Goal: Obtain resource: Download file/media

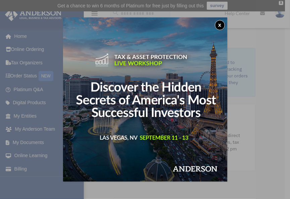
click at [218, 27] on button "x" at bounding box center [220, 25] width 10 height 10
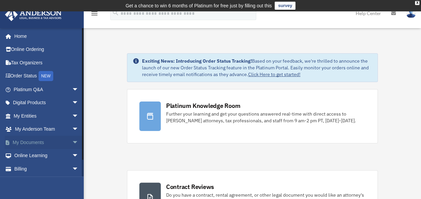
click at [72, 142] on span "arrow_drop_down" at bounding box center [78, 143] width 13 height 14
click at [30, 157] on link "Box" at bounding box center [48, 155] width 79 height 13
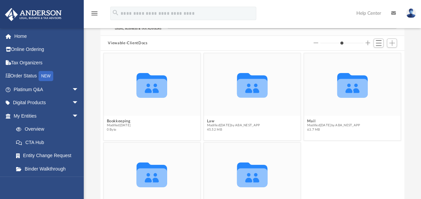
scroll to position [63, 0]
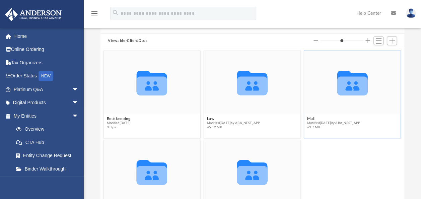
click at [310, 121] on span "Modified [DATE] by ABA_NEST_APP" at bounding box center [333, 123] width 53 height 4
click at [345, 90] on icon "grid" at bounding box center [352, 85] width 30 height 19
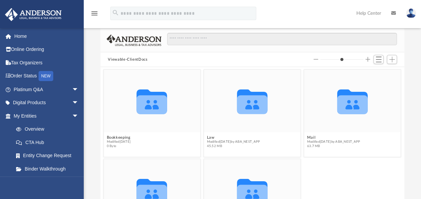
scroll to position [43, 0]
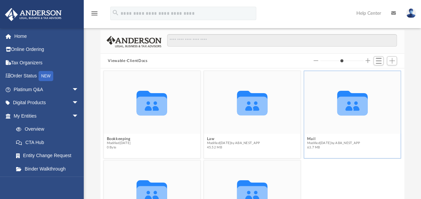
click at [362, 100] on icon "grid" at bounding box center [352, 105] width 30 height 19
drag, startPoint x: 362, startPoint y: 100, endPoint x: 330, endPoint y: 138, distance: 50.1
click at [330, 138] on button "Mail" at bounding box center [333, 139] width 53 height 4
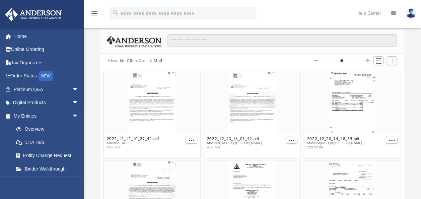
scroll to position [5, 5]
click at [330, 138] on button "2022_12_20_14_48_35.pdf" at bounding box center [334, 139] width 55 height 4
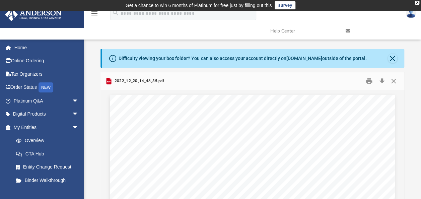
scroll to position [0, 0]
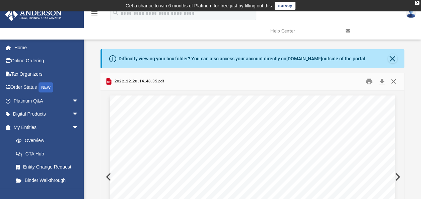
click at [394, 83] on button "Close" at bounding box center [393, 81] width 12 height 10
type input "*"
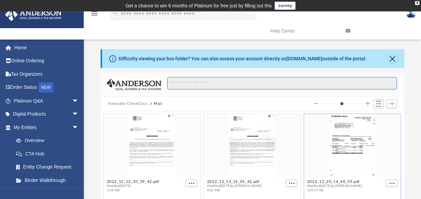
click at [223, 83] on input "Search files and folders" at bounding box center [282, 83] width 230 height 13
type input "*"
type input "**"
type input "*"
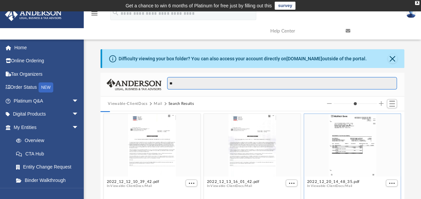
type input "***"
type input "*"
type input "****"
type input "*"
type input "****"
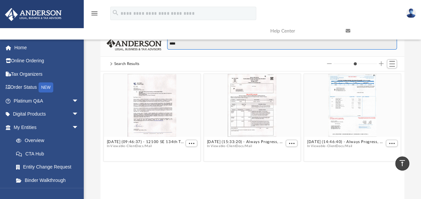
scroll to position [30, 0]
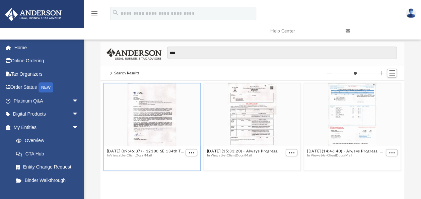
click at [154, 117] on div "grid" at bounding box center [152, 114] width 96 height 63
click at [131, 150] on button "[DATE] (09:46:37) - 12100 SE 134th Trust - Mail from [PERSON_NAME].pdf" at bounding box center [145, 151] width 77 height 4
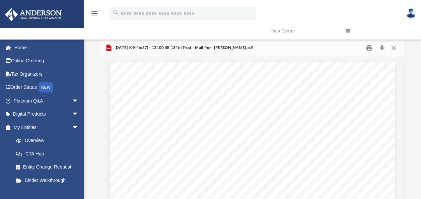
scroll to position [25, 0]
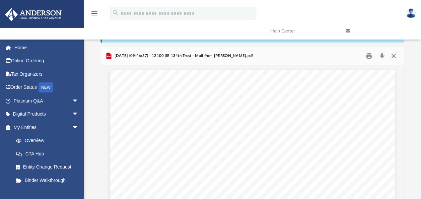
click at [392, 54] on button "Close" at bounding box center [393, 56] width 12 height 10
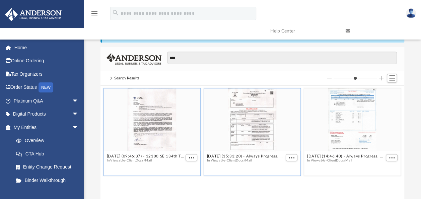
click at [255, 130] on div "grid" at bounding box center [252, 119] width 96 height 63
click at [244, 120] on div "grid" at bounding box center [252, 119] width 96 height 63
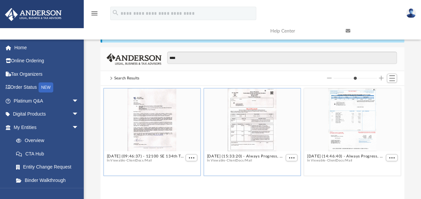
click at [244, 120] on div "grid" at bounding box center [252, 119] width 96 height 63
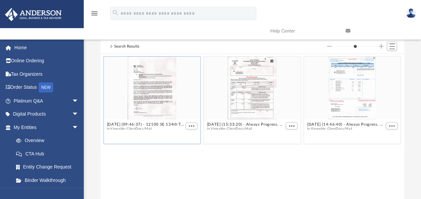
scroll to position [73, 0]
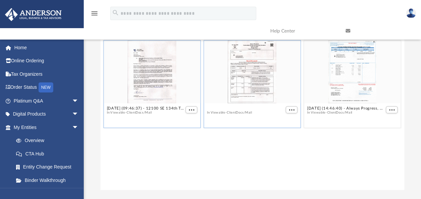
click at [237, 108] on button "[DATE] (15:33:20) - Always Progress, LLC - Land Trust Documents from [PERSON_NA…" at bounding box center [245, 108] width 77 height 4
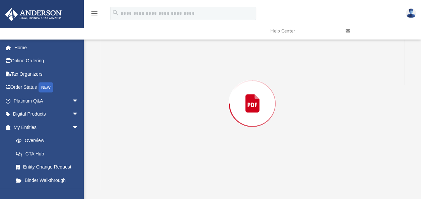
scroll to position [73, 0]
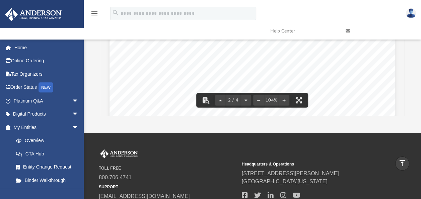
scroll to position [411, 0]
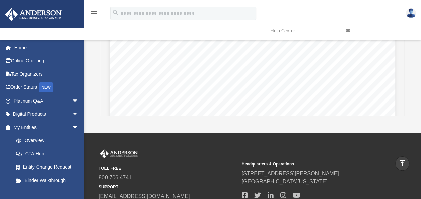
click at [351, 74] on div "Page 2" at bounding box center [253, 98] width 286 height 367
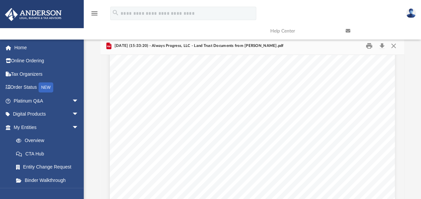
scroll to position [161, 0]
click at [337, 116] on div "Page 1" at bounding box center [252, 83] width 285 height 368
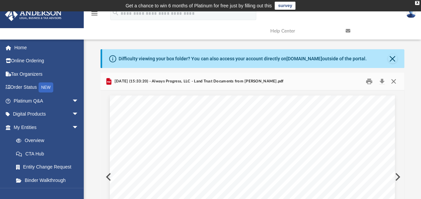
click at [394, 82] on button "Close" at bounding box center [393, 81] width 12 height 10
type input "*"
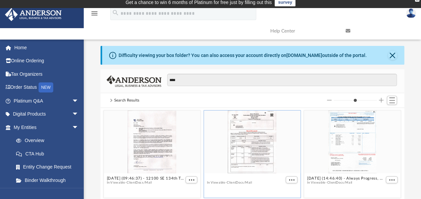
scroll to position [3, 0]
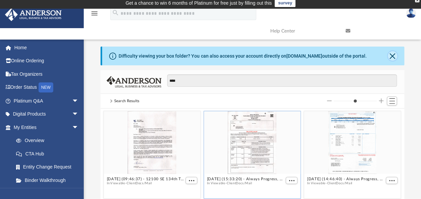
click at [391, 54] on button "Close" at bounding box center [392, 55] width 9 height 9
click at [391, 54] on div "Difficulty viewing your box folder? You can also access your account directly o…" at bounding box center [253, 56] width 302 height 19
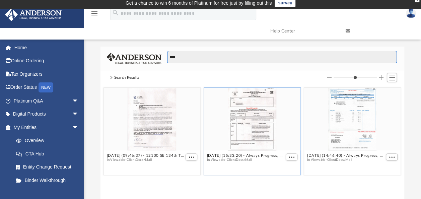
click at [193, 61] on input "****" at bounding box center [282, 57] width 230 height 13
type input "***"
type input "*"
type input "**"
type input "*"
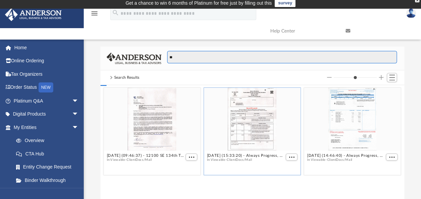
type input "*"
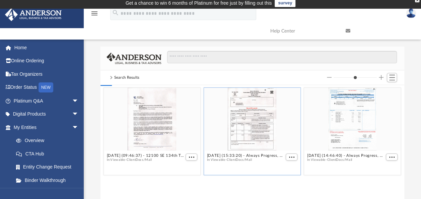
click at [184, 42] on div "Difficulty viewing your box folder? You can also access your account directly o…" at bounding box center [252, 134] width 337 height 205
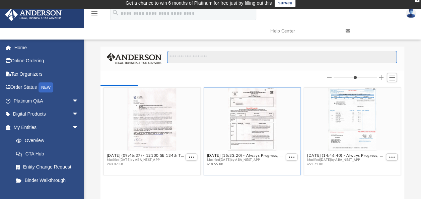
click at [187, 59] on input "Search files and folders" at bounding box center [282, 57] width 230 height 13
type input "*"
type input "**"
type input "*"
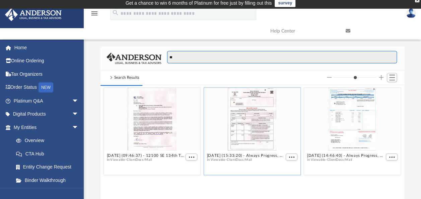
type input "***"
type input "*"
type input "****"
type input "*"
type input "*****"
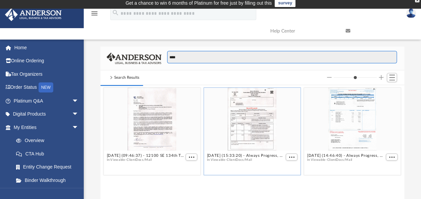
type input "*"
type input "*****"
type input "*"
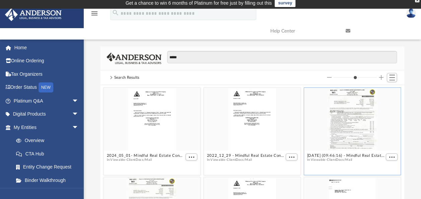
click at [352, 147] on div "grid" at bounding box center [352, 119] width 96 height 63
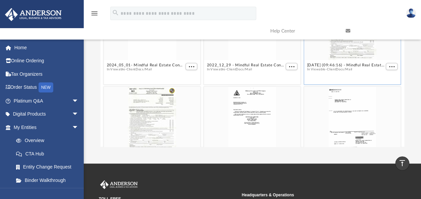
scroll to position [0, 0]
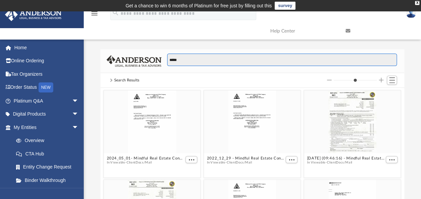
click at [236, 60] on input "*****" at bounding box center [282, 60] width 230 height 13
type input "****"
type input "*"
type input "***"
type input "*"
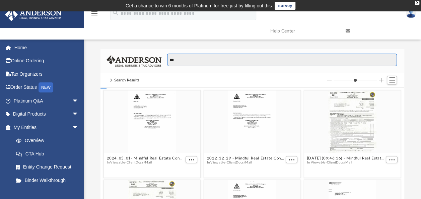
type input "**"
type input "*"
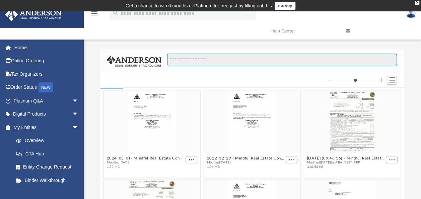
type input "*"
click at [187, 59] on input "*" at bounding box center [282, 60] width 230 height 13
type input "**"
type input "*"
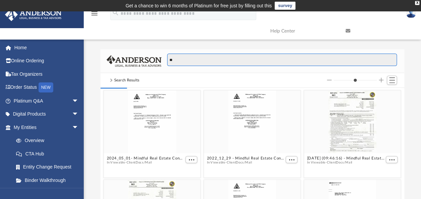
type input "***"
type input "*"
type input "****"
type input "*"
type input "*****"
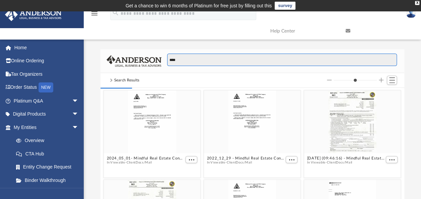
type input "*"
type input "******"
type input "*"
type input "*******"
type input "*"
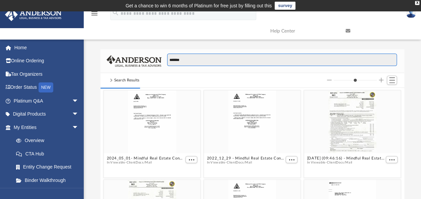
type input "*******"
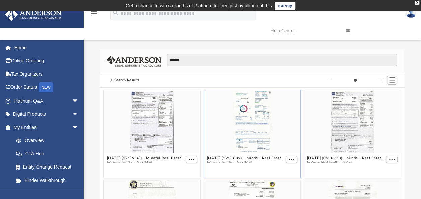
click at [247, 123] on div "grid" at bounding box center [252, 121] width 96 height 63
click at [252, 133] on div "grid" at bounding box center [252, 121] width 96 height 63
click at [254, 130] on div "grid" at bounding box center [252, 121] width 96 height 63
click at [249, 125] on div "grid" at bounding box center [252, 121] width 96 height 63
click at [249, 127] on div "grid" at bounding box center [252, 121] width 96 height 63
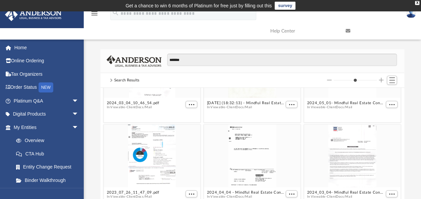
scroll to position [309, 0]
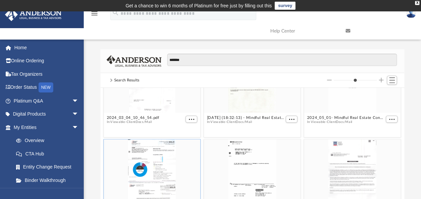
click at [154, 165] on div "grid" at bounding box center [152, 170] width 96 height 63
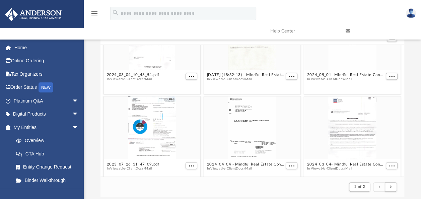
scroll to position [45, 0]
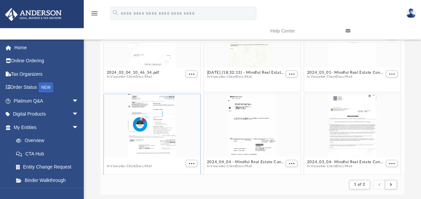
type input "*"
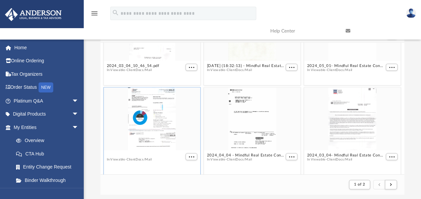
click at [123, 160] on div "2023_07_26_11_47_09.pdf In Viewable-ClientDocs / Mail" at bounding box center [133, 159] width 53 height 13
click at [129, 158] on button "Viewable-ClientDocs" at bounding box center [127, 159] width 33 height 4
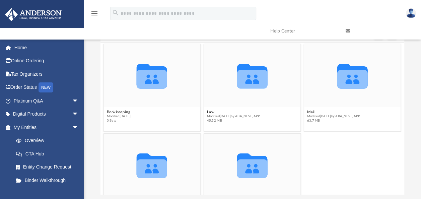
scroll to position [0, 0]
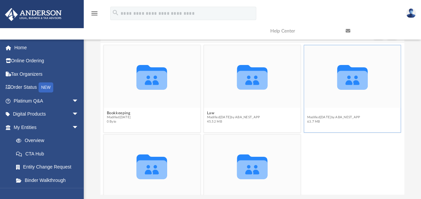
click at [307, 111] on button "Mail" at bounding box center [333, 113] width 53 height 4
click at [308, 114] on button "Mail" at bounding box center [333, 113] width 53 height 4
click at [352, 83] on icon "grid" at bounding box center [352, 77] width 30 height 25
click at [307, 115] on span "Modified [DATE] by ABA_NEST_APP" at bounding box center [333, 117] width 53 height 4
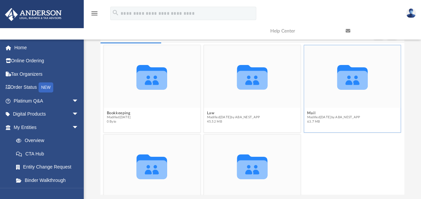
click at [307, 115] on span "Modified [DATE] by ABA_NEST_APP" at bounding box center [333, 117] width 53 height 4
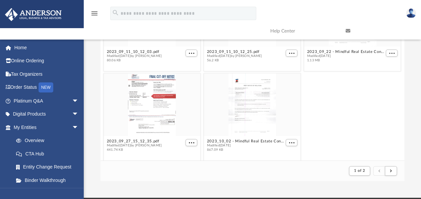
scroll to position [1391, 0]
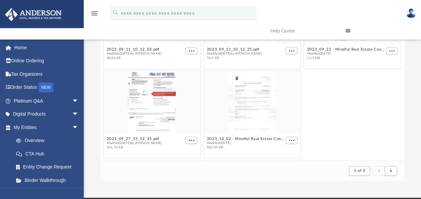
click at [371, 141] on div "2023_09_27_15_12_35.pdf Modified [DATE] by [PERSON_NAME] 441.74 KB 2023_10_02 -…" at bounding box center [252, 114] width 300 height 90
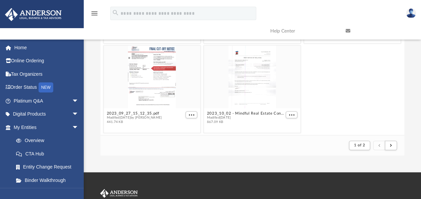
scroll to position [84, 0]
click at [391, 146] on span "submit" at bounding box center [391, 145] width 2 height 4
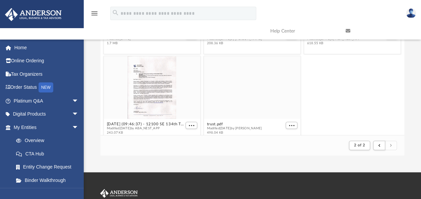
scroll to position [844, 0]
click at [154, 98] on div "grid" at bounding box center [152, 87] width 96 height 63
click at [142, 132] on span "243.07 KB" at bounding box center [145, 133] width 77 height 4
click at [147, 127] on span "Modified [DATE] by ABA_NEST_APP" at bounding box center [145, 128] width 77 height 4
click at [128, 127] on span "Modified [DATE] by ABA_NEST_APP" at bounding box center [145, 128] width 77 height 4
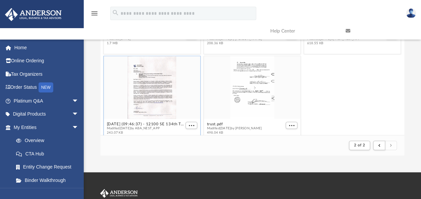
click at [400, 156] on div "App [EMAIL_ADDRESS][DOMAIN_NAME] Sign Out [EMAIL_ADDRESS][DOMAIN_NAME] Home Onl…" at bounding box center [210, 49] width 421 height 245
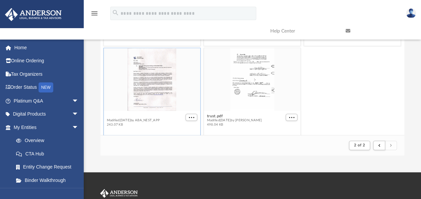
click at [117, 125] on div "[DATE] (09:46:37) - 12100 SE 134th Trust - Mail from [PERSON_NAME].pdf Modified…" at bounding box center [145, 120] width 77 height 13
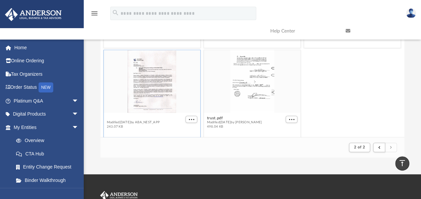
scroll to position [77, 0]
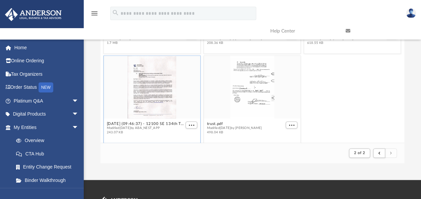
click at [115, 128] on span "Modified [DATE] by ABA_NEST_APP" at bounding box center [145, 128] width 77 height 4
drag, startPoint x: 115, startPoint y: 128, endPoint x: 185, endPoint y: 93, distance: 77.6
click at [185, 93] on div "grid" at bounding box center [152, 87] width 96 height 63
click at [142, 122] on button "[DATE] (09:46:37) - 12100 SE 134th Trust - Mail from [PERSON_NAME].pdf" at bounding box center [145, 124] width 77 height 4
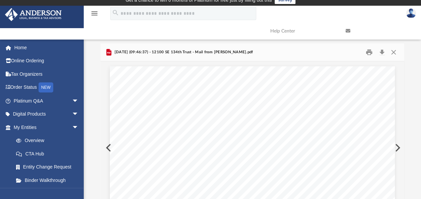
scroll to position [0, 0]
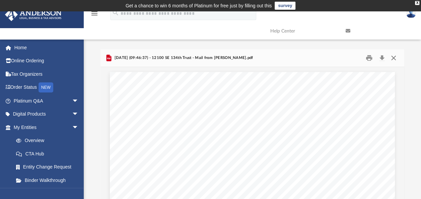
click at [395, 58] on button "Close" at bounding box center [393, 58] width 12 height 10
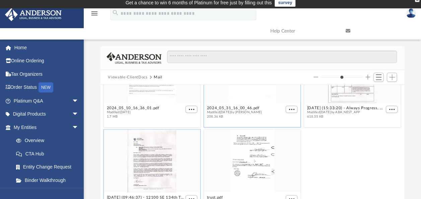
click at [276, 100] on div "grid" at bounding box center [252, 71] width 96 height 63
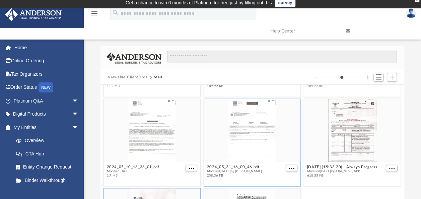
scroll to position [792, 0]
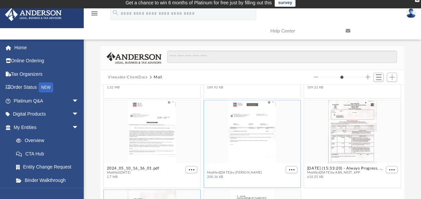
click at [233, 167] on button "2024_05_31_16_00_46.pdf" at bounding box center [234, 168] width 55 height 4
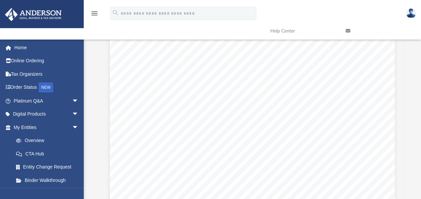
scroll to position [0, 0]
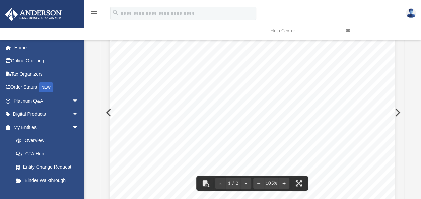
click at [105, 111] on button "Preview" at bounding box center [107, 112] width 15 height 19
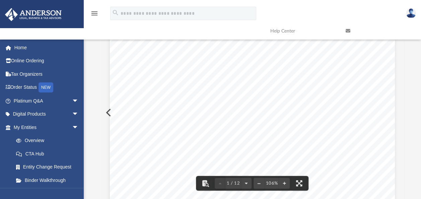
click at [105, 111] on button "Preview" at bounding box center [107, 112] width 15 height 19
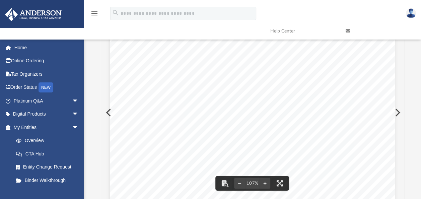
click at [105, 110] on button "Preview" at bounding box center [107, 112] width 15 height 19
click at [105, 112] on button "Preview" at bounding box center [107, 112] width 15 height 19
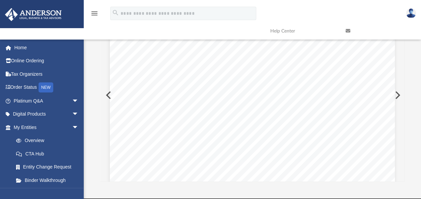
scroll to position [57, 0]
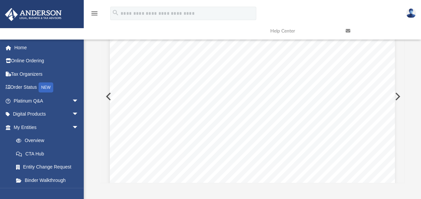
click at [363, 87] on div "Page 1" at bounding box center [252, 200] width 285 height 371
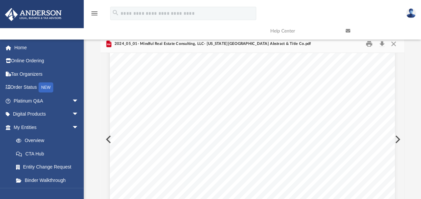
scroll to position [0, 0]
click at [394, 46] on button "Close" at bounding box center [393, 44] width 12 height 10
type input "*"
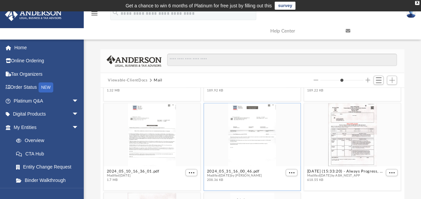
click at [411, 15] on img at bounding box center [411, 13] width 10 height 10
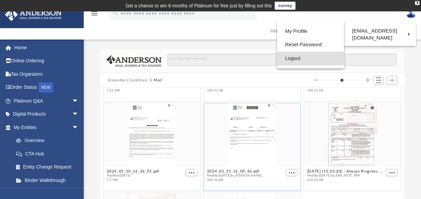
click at [277, 60] on link "Logout" at bounding box center [310, 59] width 67 height 14
